Goal: Register for event/course

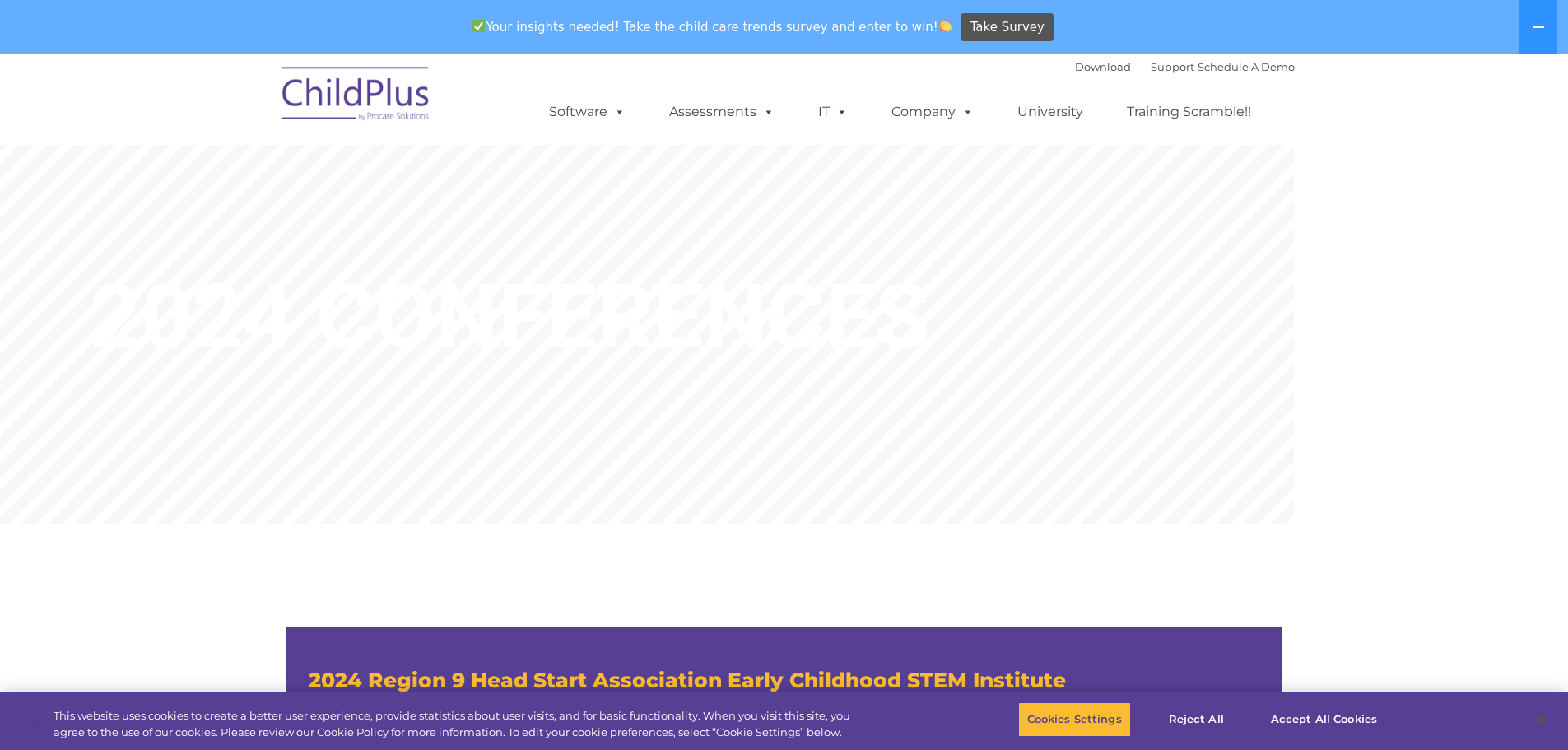
click at [370, 102] on img at bounding box center [356, 96] width 164 height 83
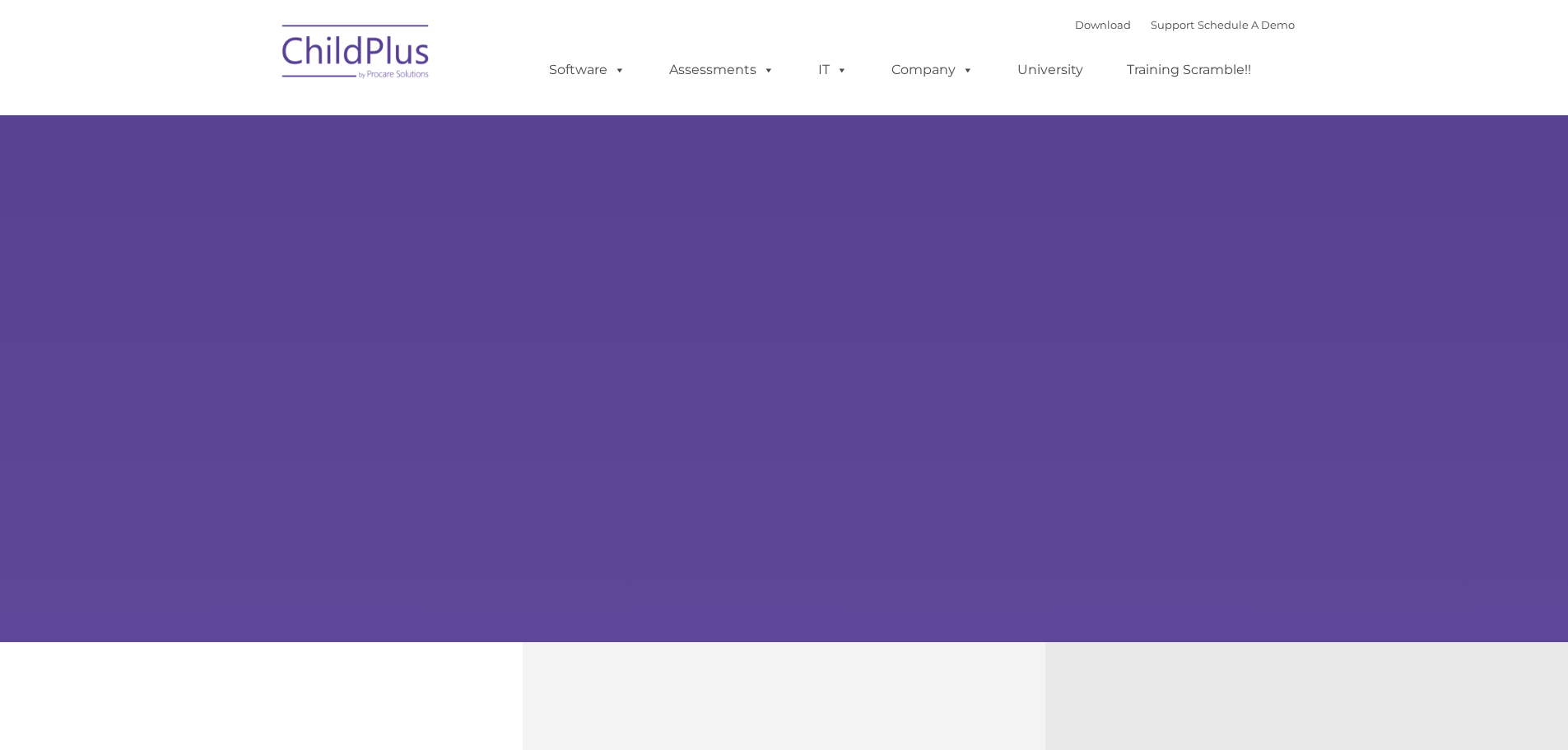
type input ""
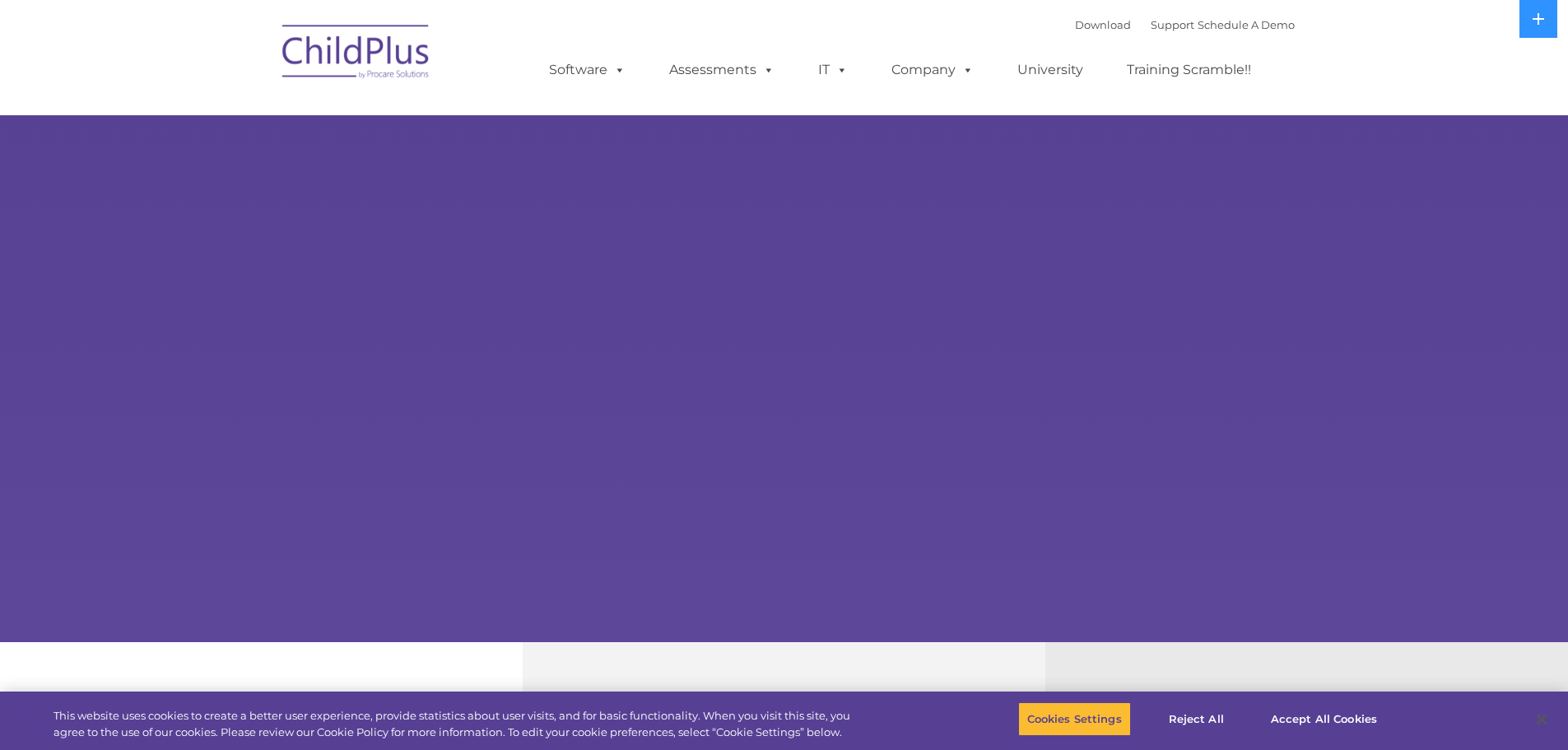
select select "MEDIUM"
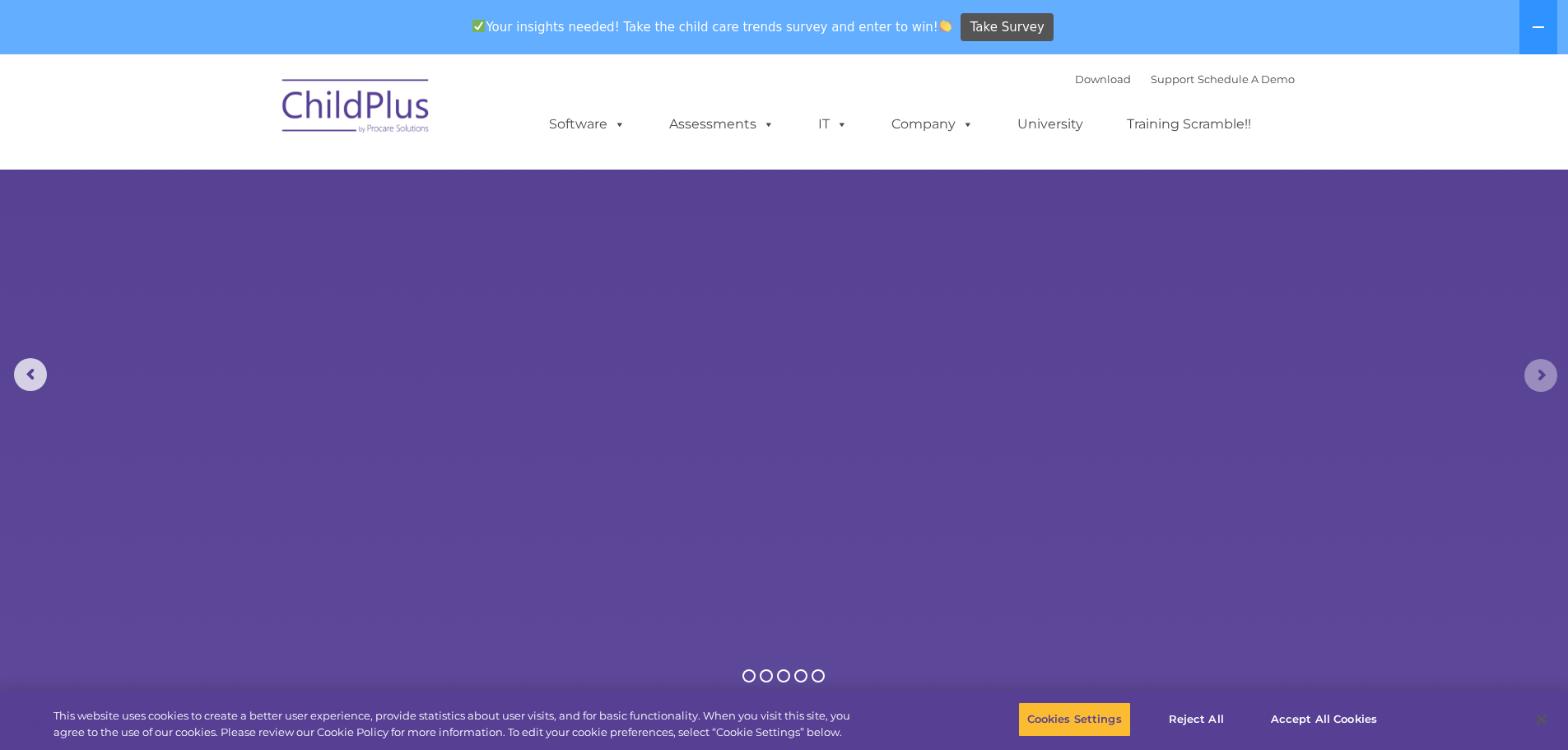
click at [1540, 374] on rs-arrow at bounding box center [1541, 375] width 33 height 33
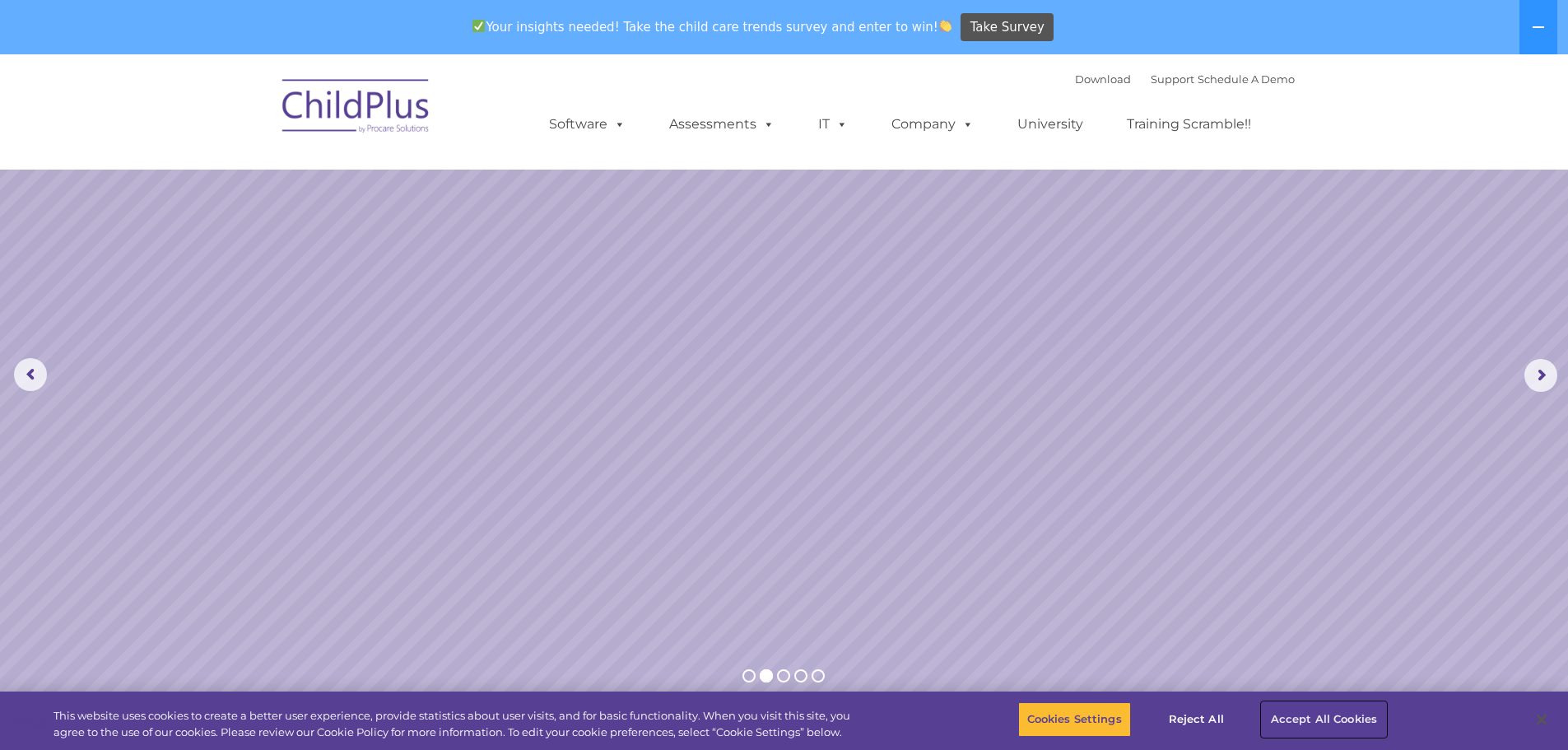
click at [1324, 720] on button "Accept All Cookies" at bounding box center [1323, 720] width 124 height 35
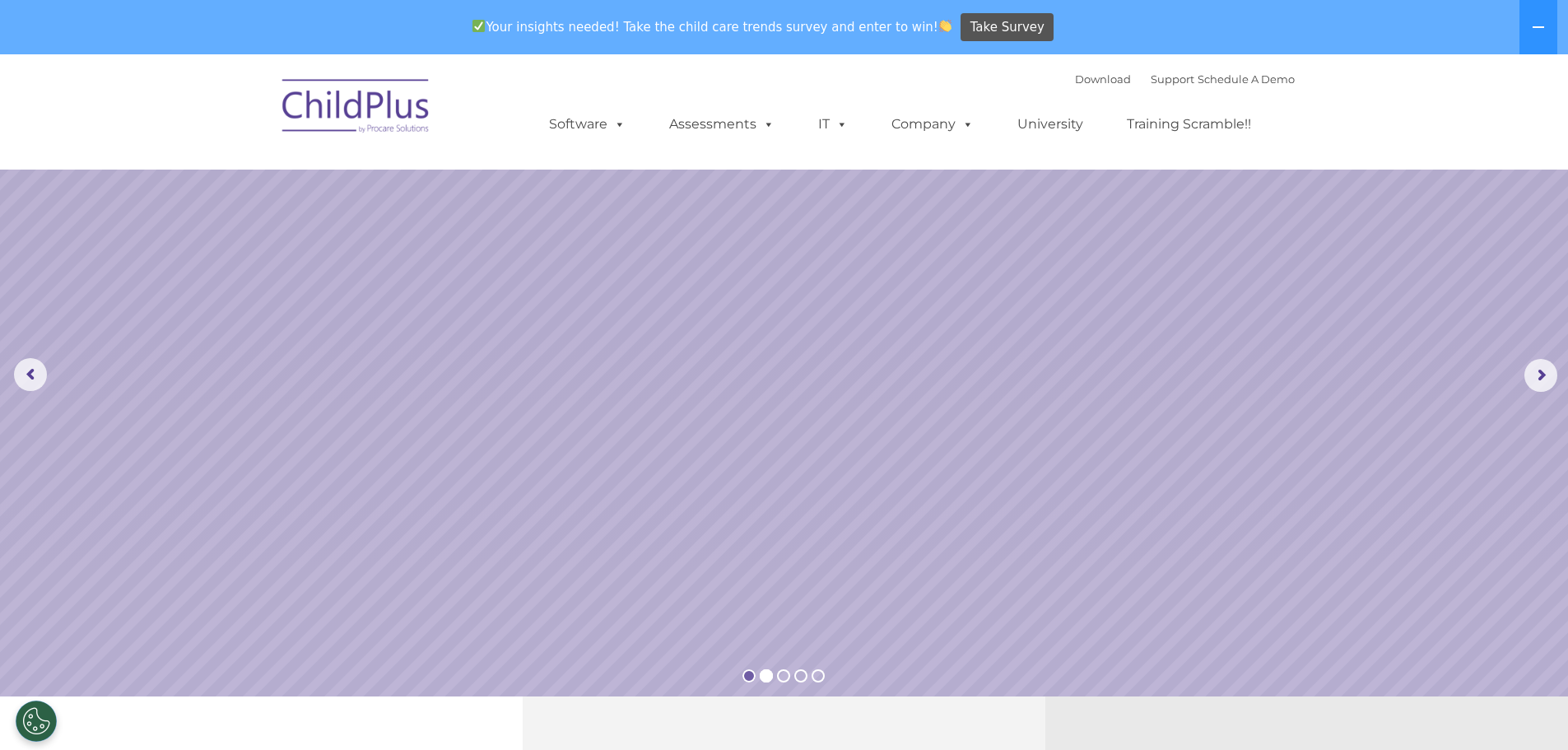
click at [749, 677] on rs-bullet at bounding box center [749, 676] width 13 height 13
click at [765, 677] on rs-bullet at bounding box center [766, 676] width 13 height 13
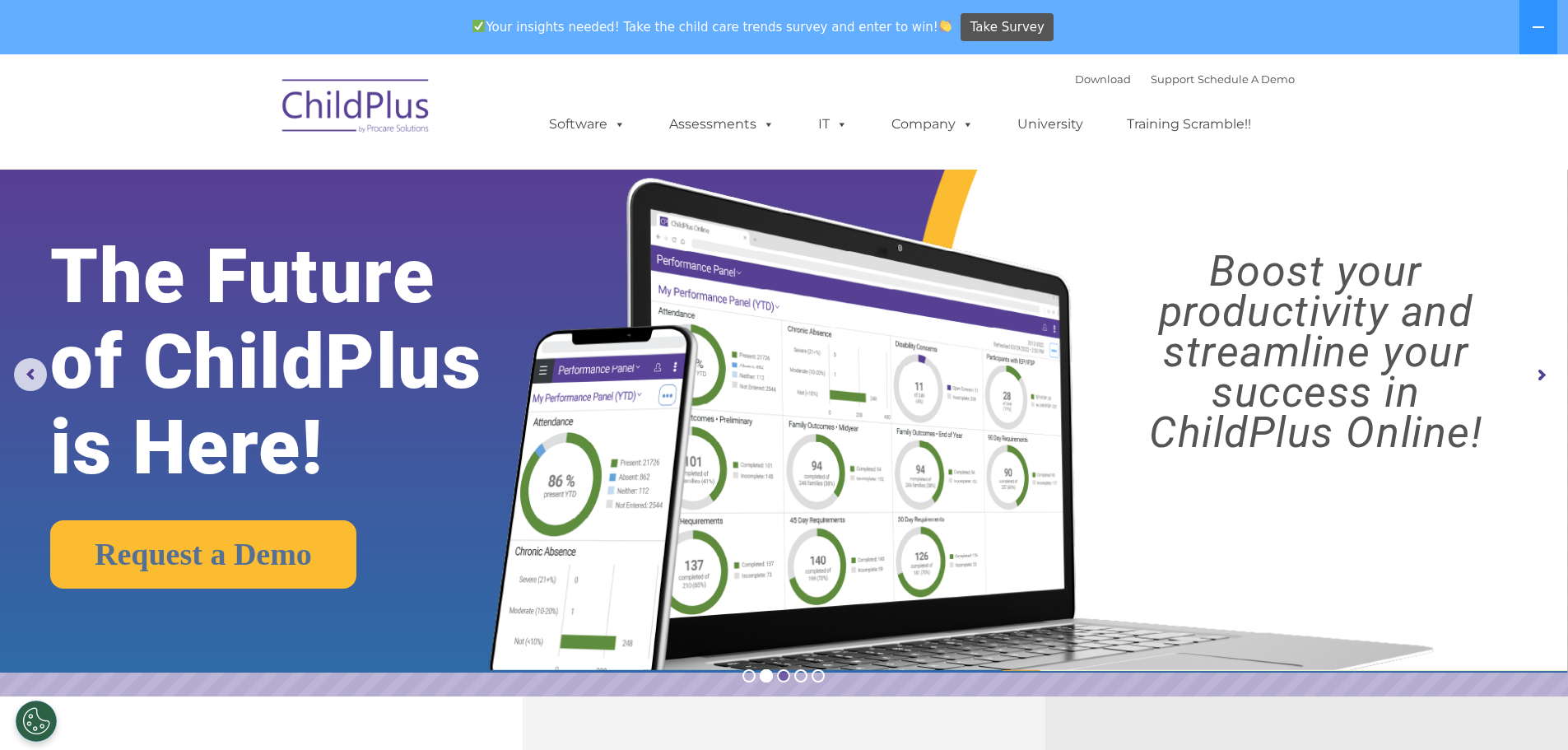
click at [784, 675] on rs-bullet at bounding box center [784, 676] width 13 height 13
click at [749, 677] on rs-bullet at bounding box center [749, 676] width 13 height 13
click at [39, 378] on rs-arrow at bounding box center [30, 375] width 33 height 33
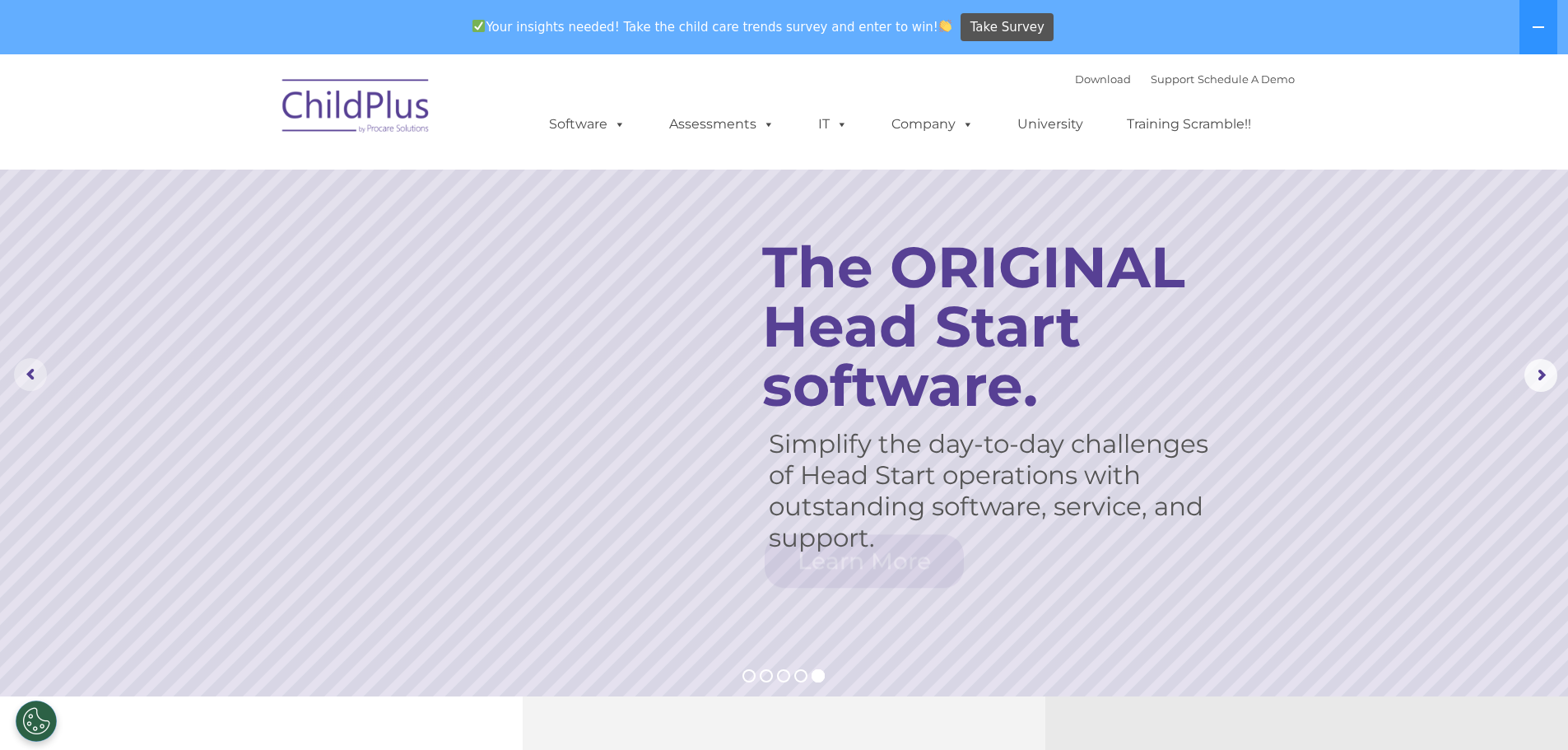
click at [36, 372] on rs-arrow at bounding box center [30, 375] width 33 height 33
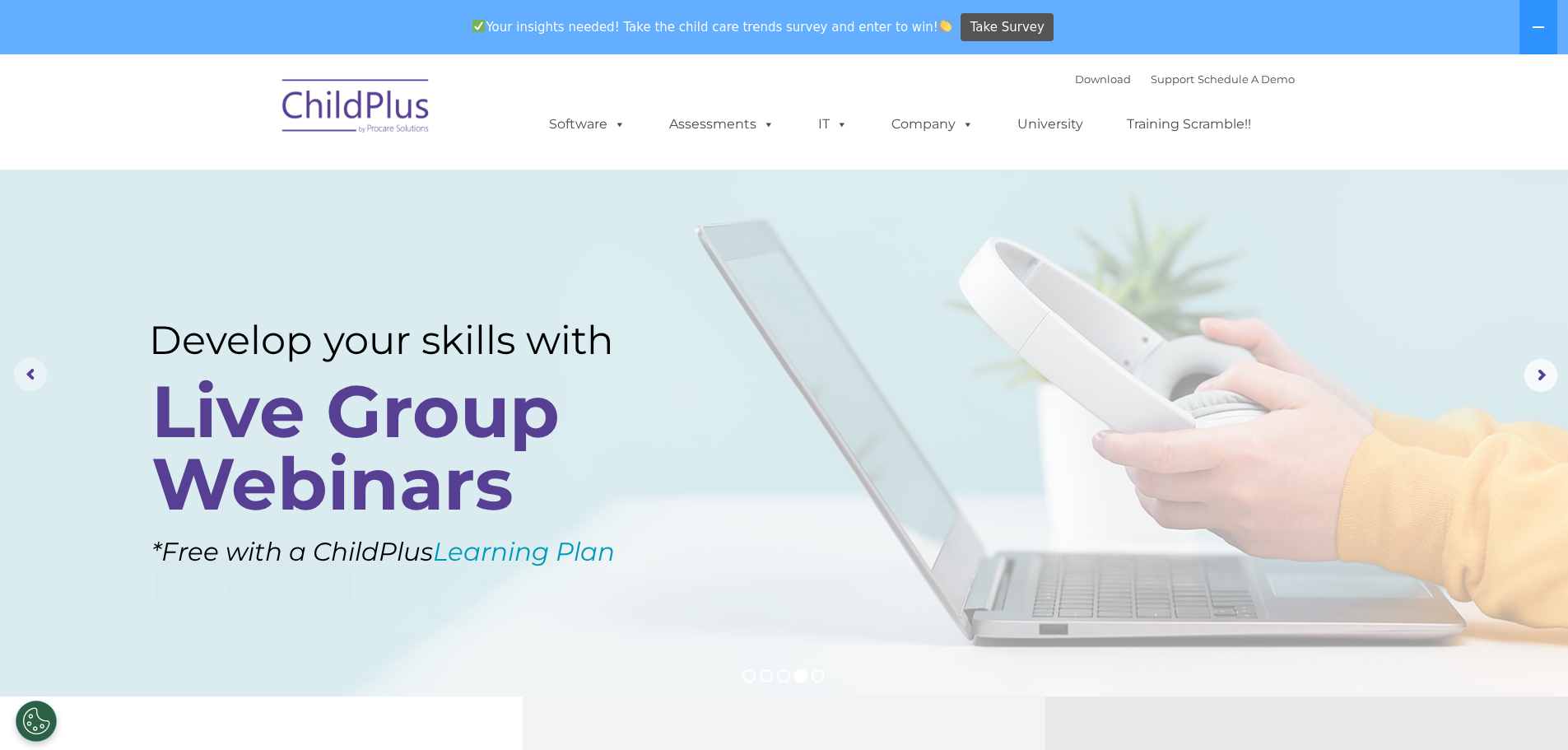
click at [36, 372] on rs-arrow at bounding box center [30, 375] width 33 height 33
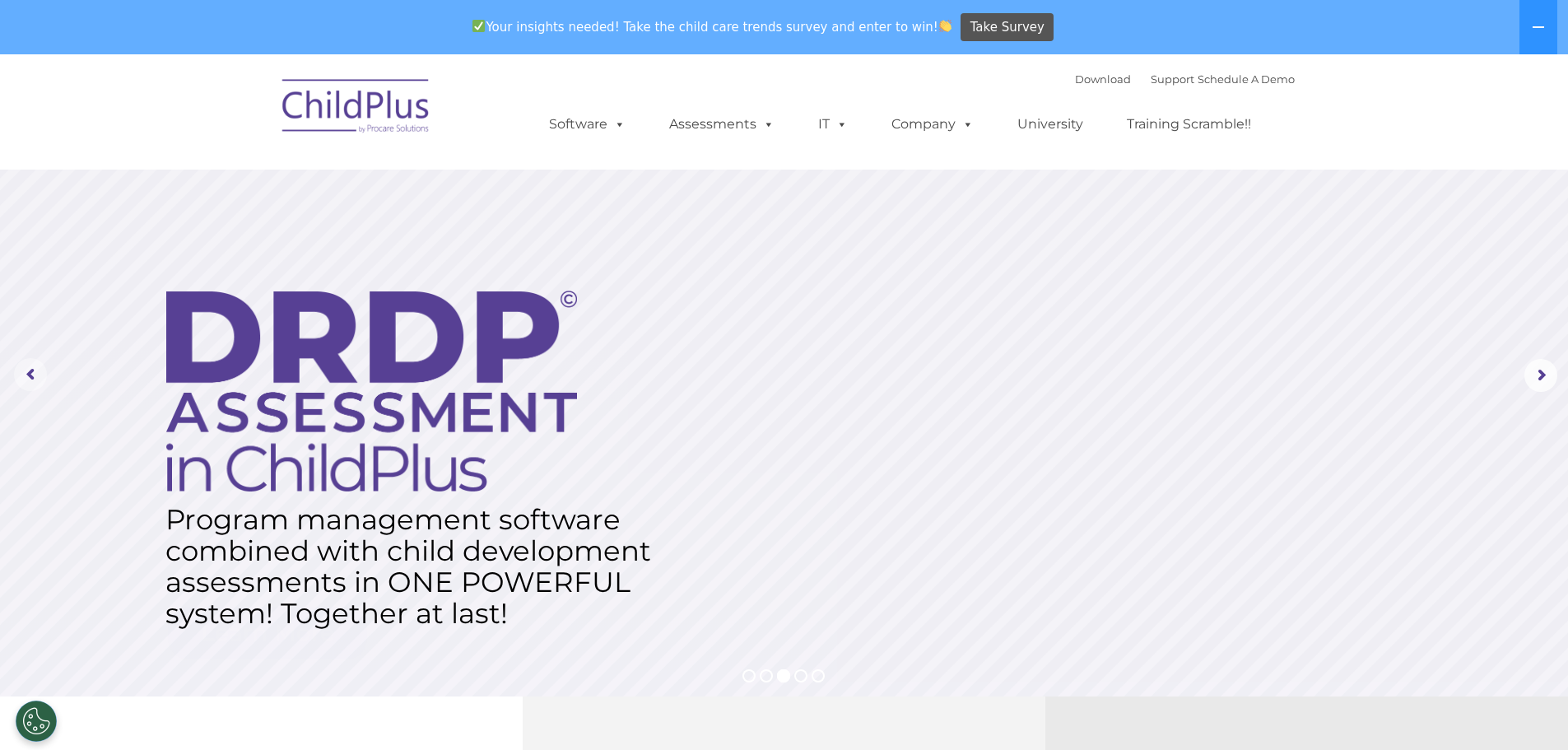
click at [36, 372] on rs-arrow at bounding box center [30, 375] width 33 height 33
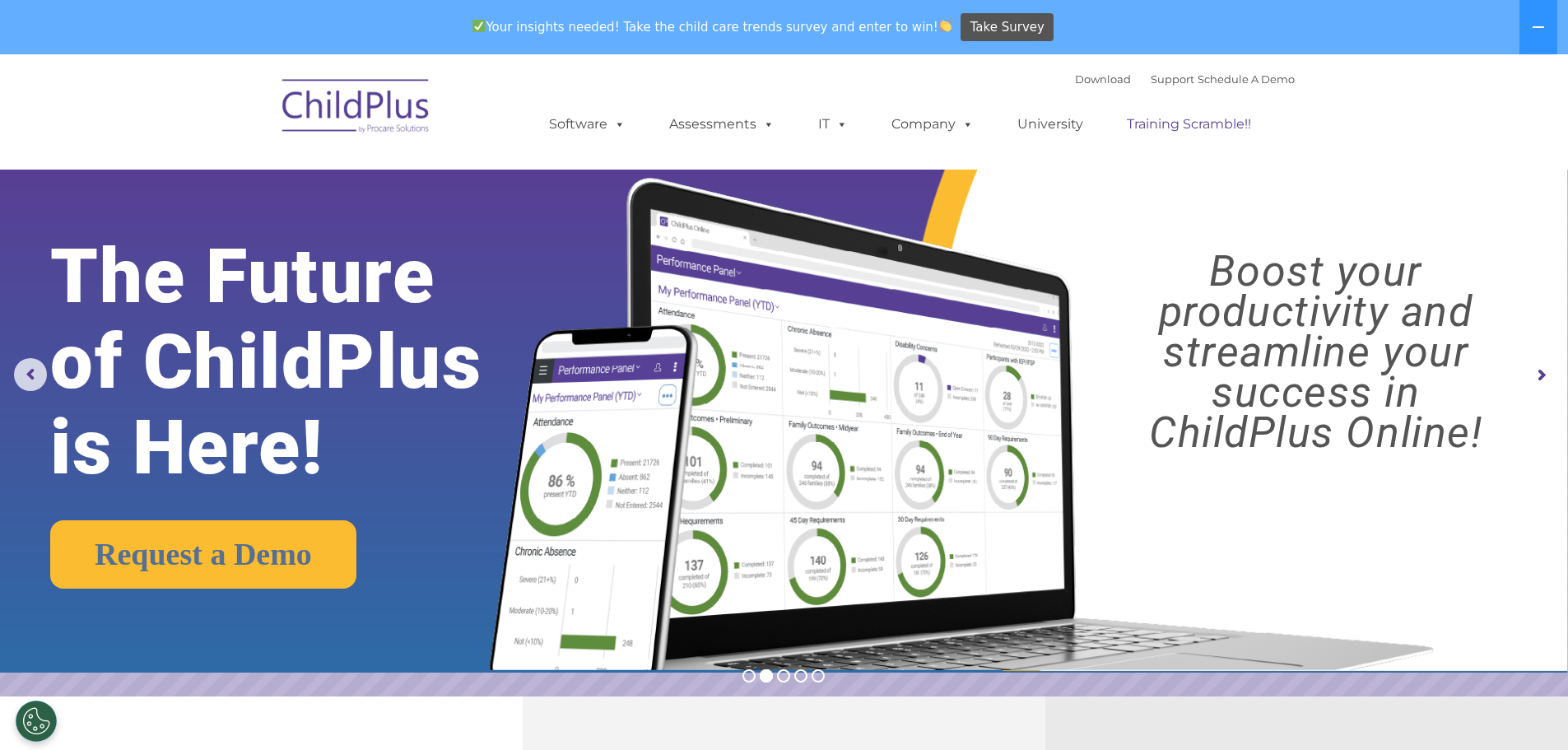
click at [1183, 119] on link "Training Scramble!!" at bounding box center [1188, 125] width 157 height 33
